Goal: Transaction & Acquisition: Purchase product/service

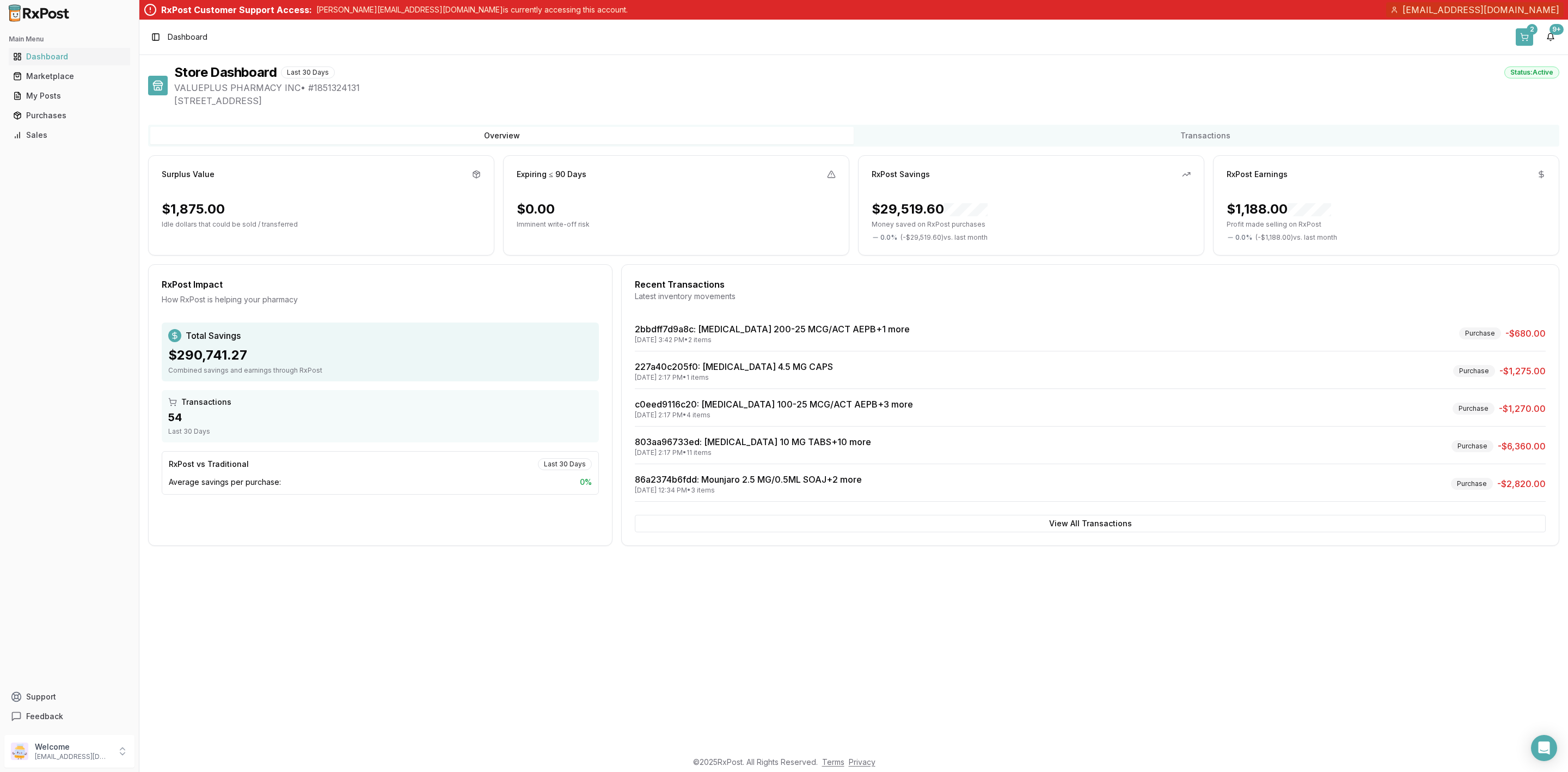
click at [1526, 38] on button "2" at bounding box center [1525, 37] width 18 height 18
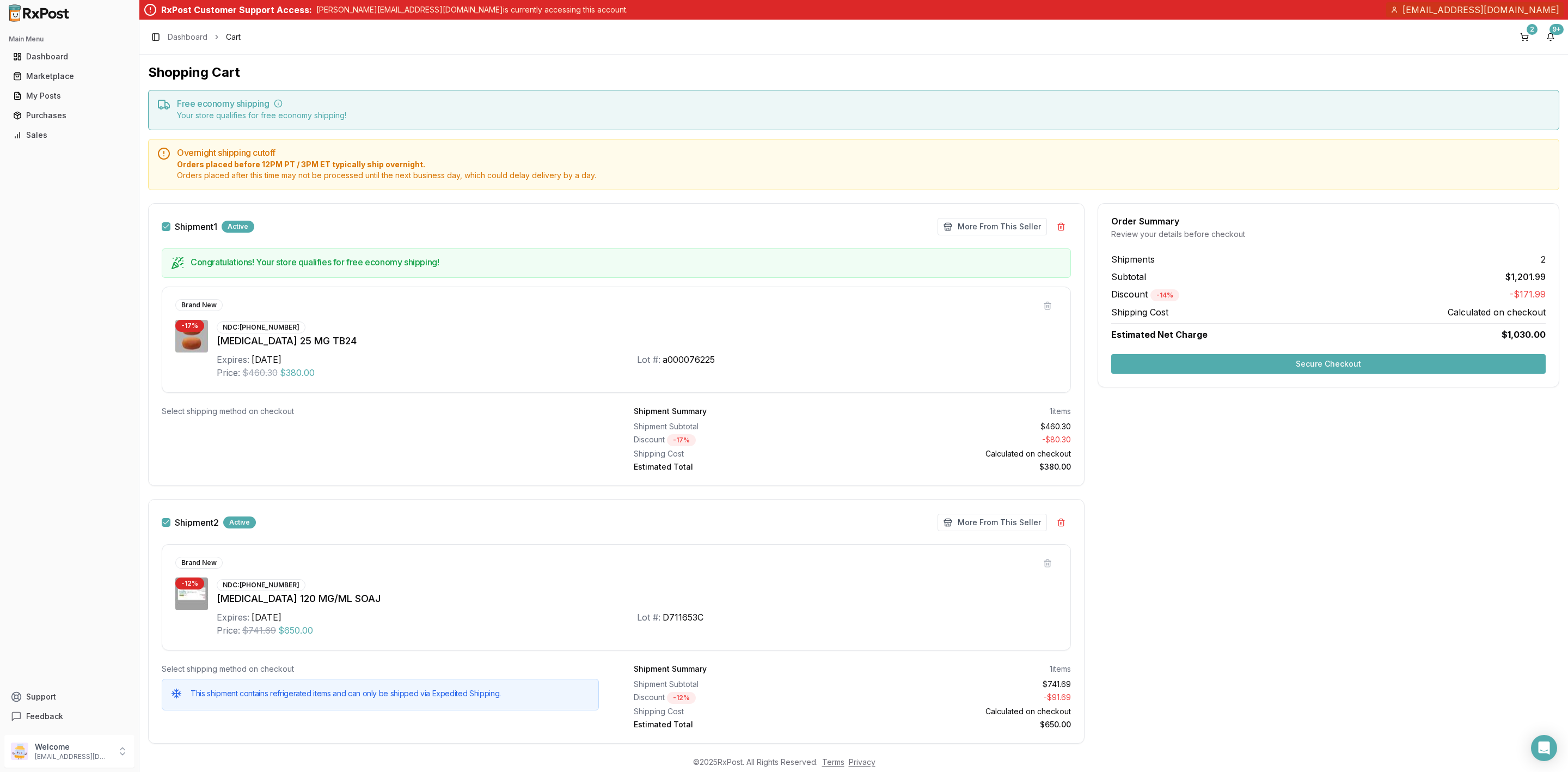
click at [1269, 367] on button "Secure Checkout" at bounding box center [1328, 364] width 434 height 20
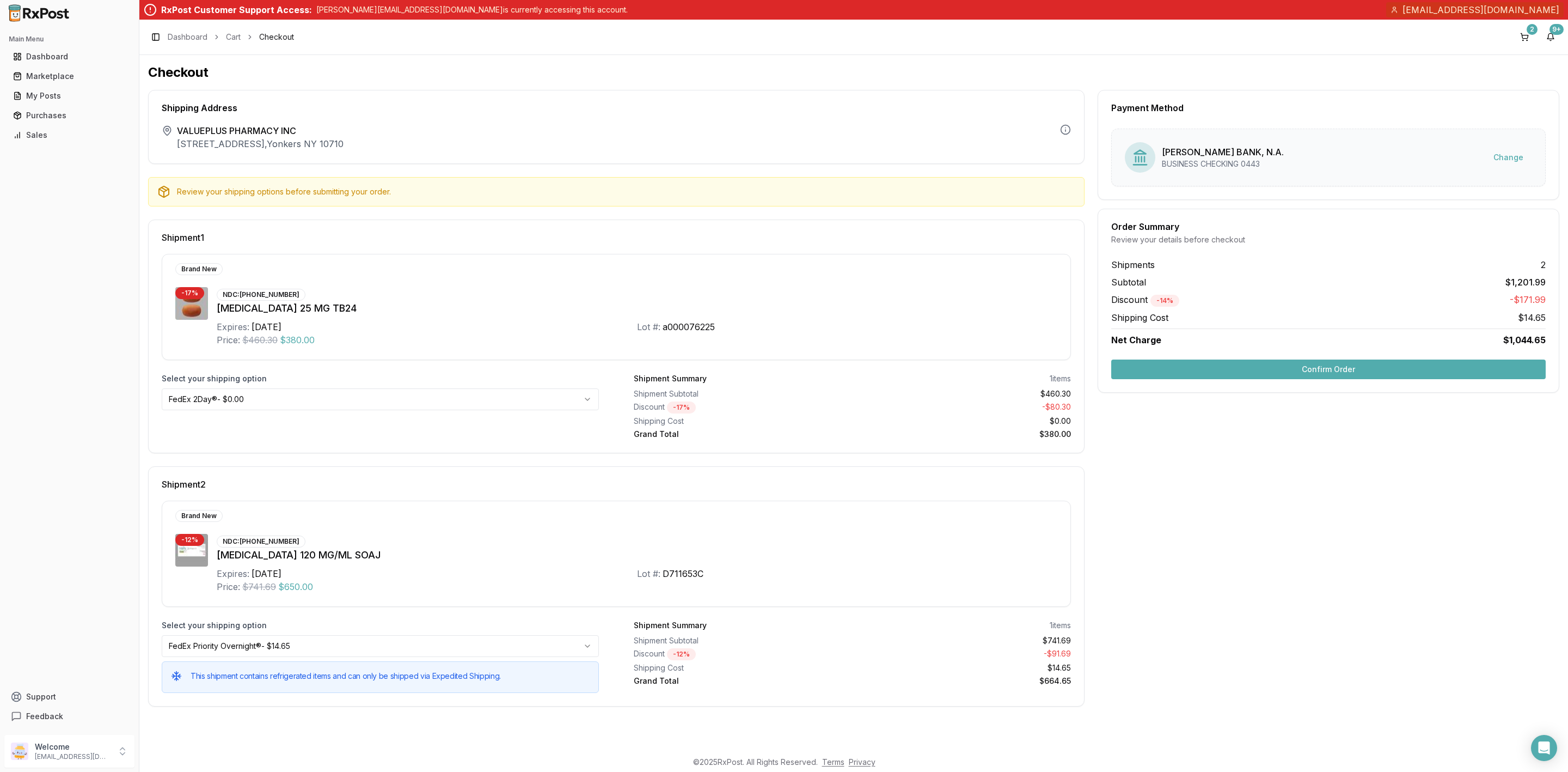
click at [1208, 378] on button "Confirm Order" at bounding box center [1328, 370] width 434 height 20
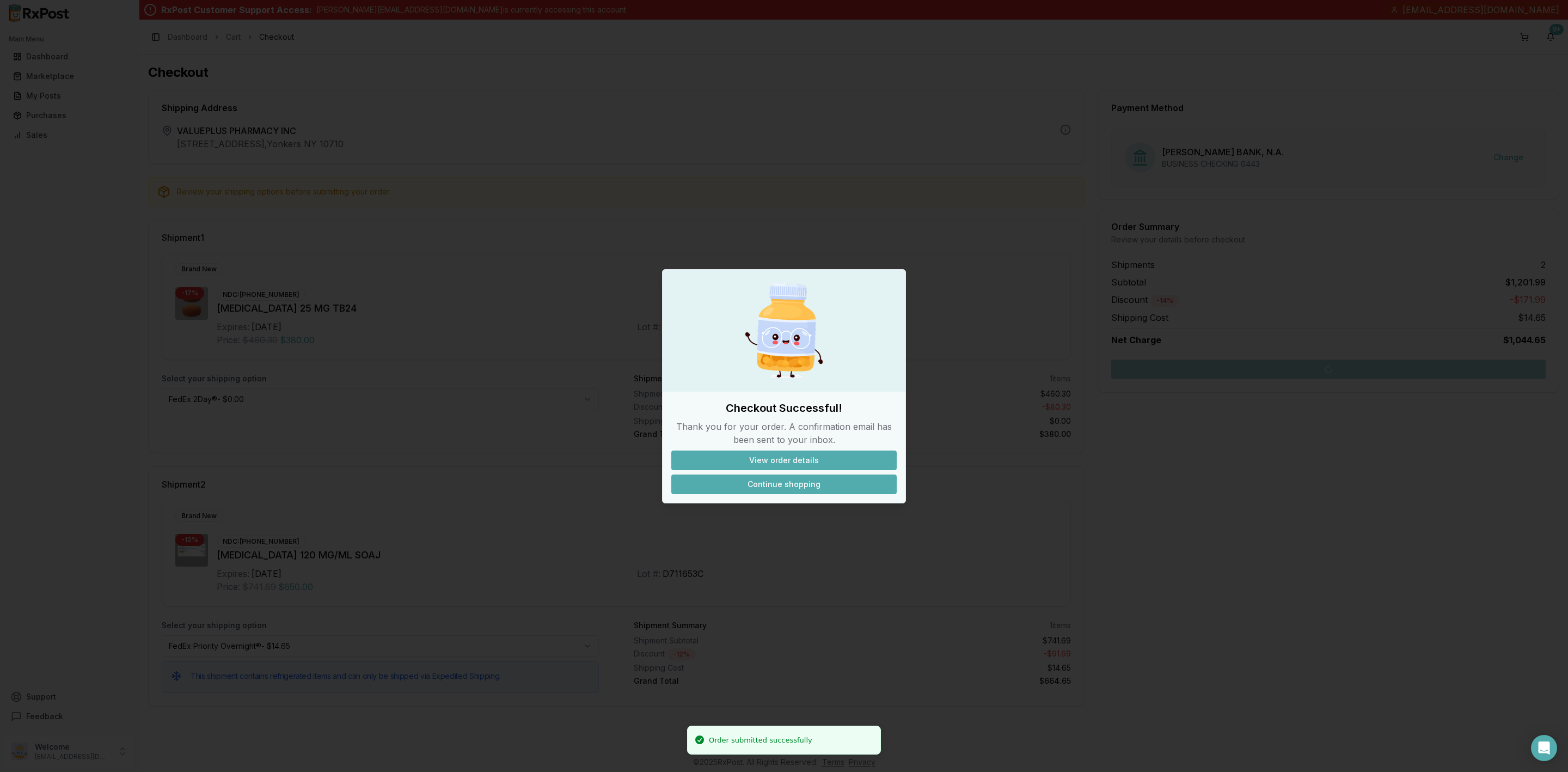
click at [795, 486] on button "Continue shopping" at bounding box center [784, 484] width 225 height 20
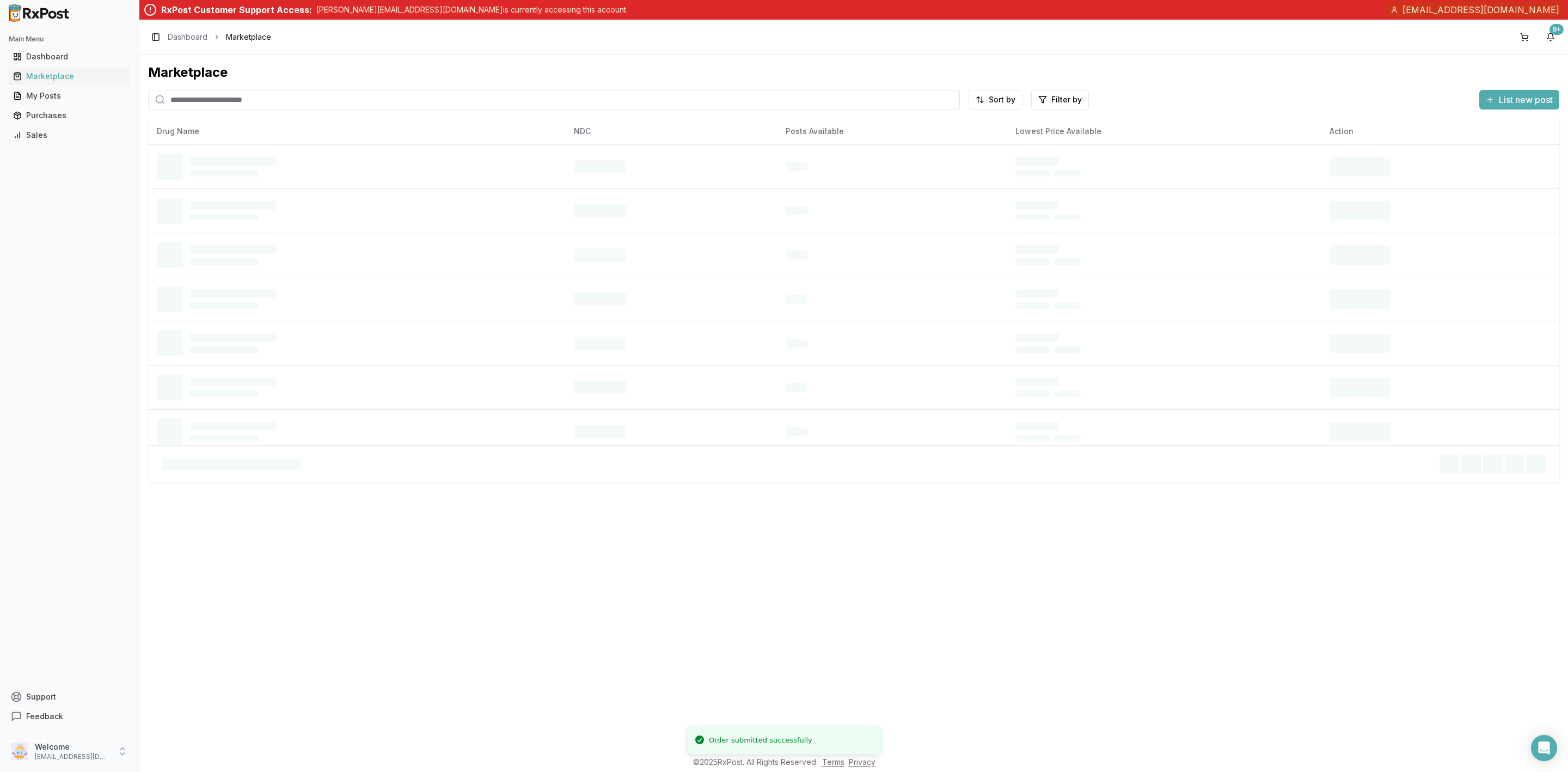
click at [73, 747] on p "Welcome" at bounding box center [73, 746] width 76 height 11
click at [186, 752] on span "Sign Out" at bounding box center [198, 753] width 104 height 11
